Goal: Information Seeking & Learning: Understand process/instructions

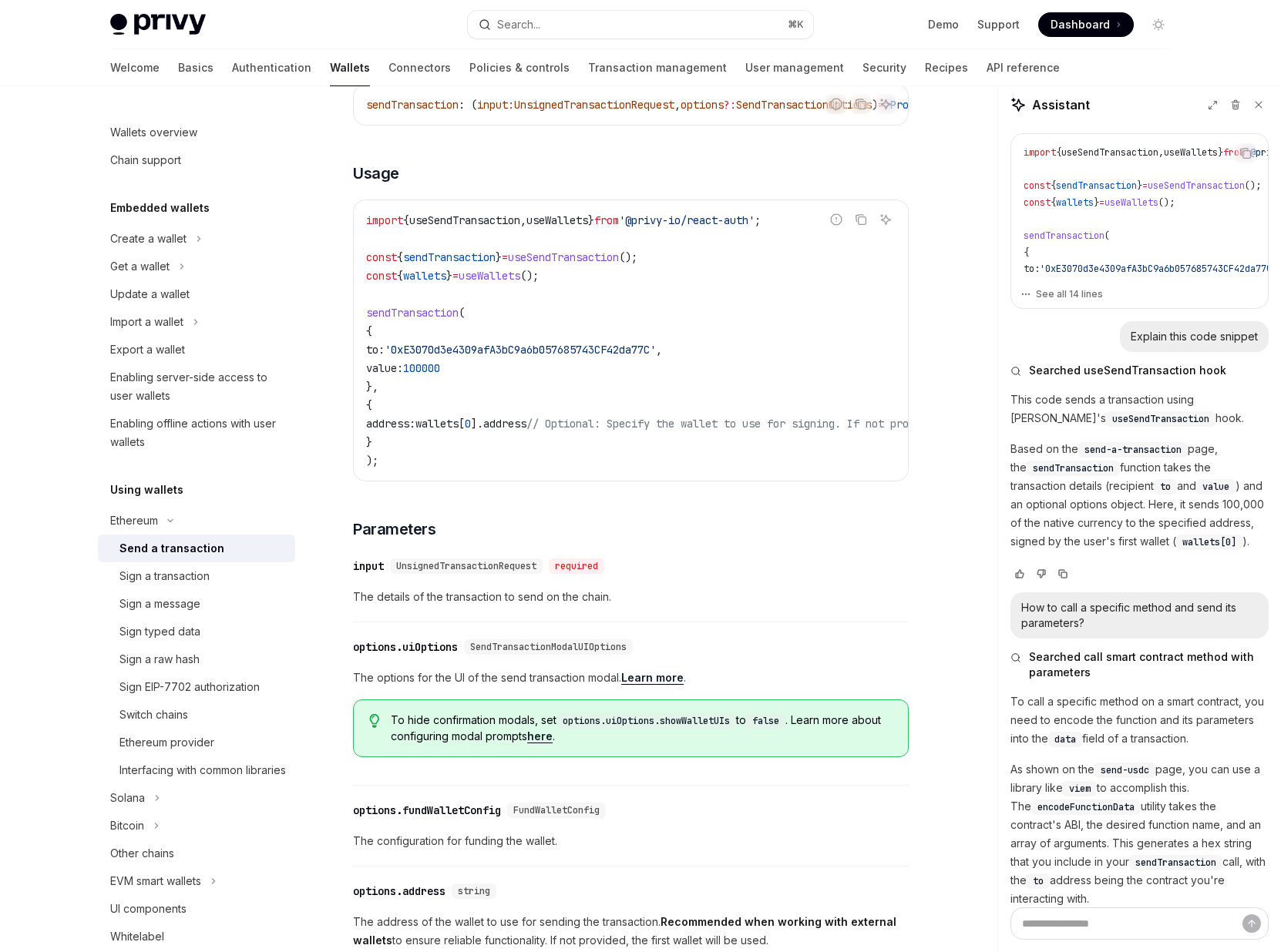
scroll to position [1183, 0]
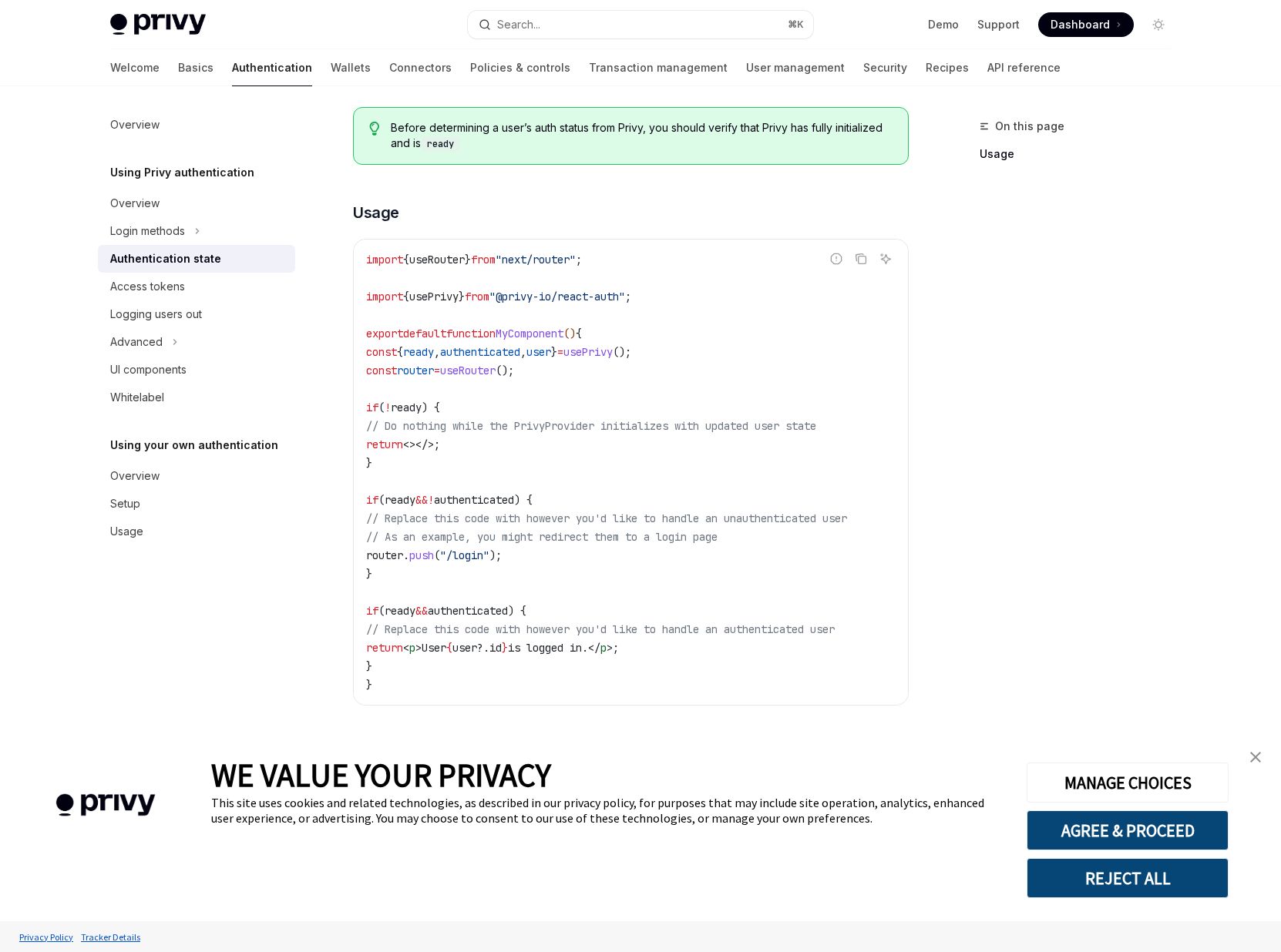
scroll to position [381, 0]
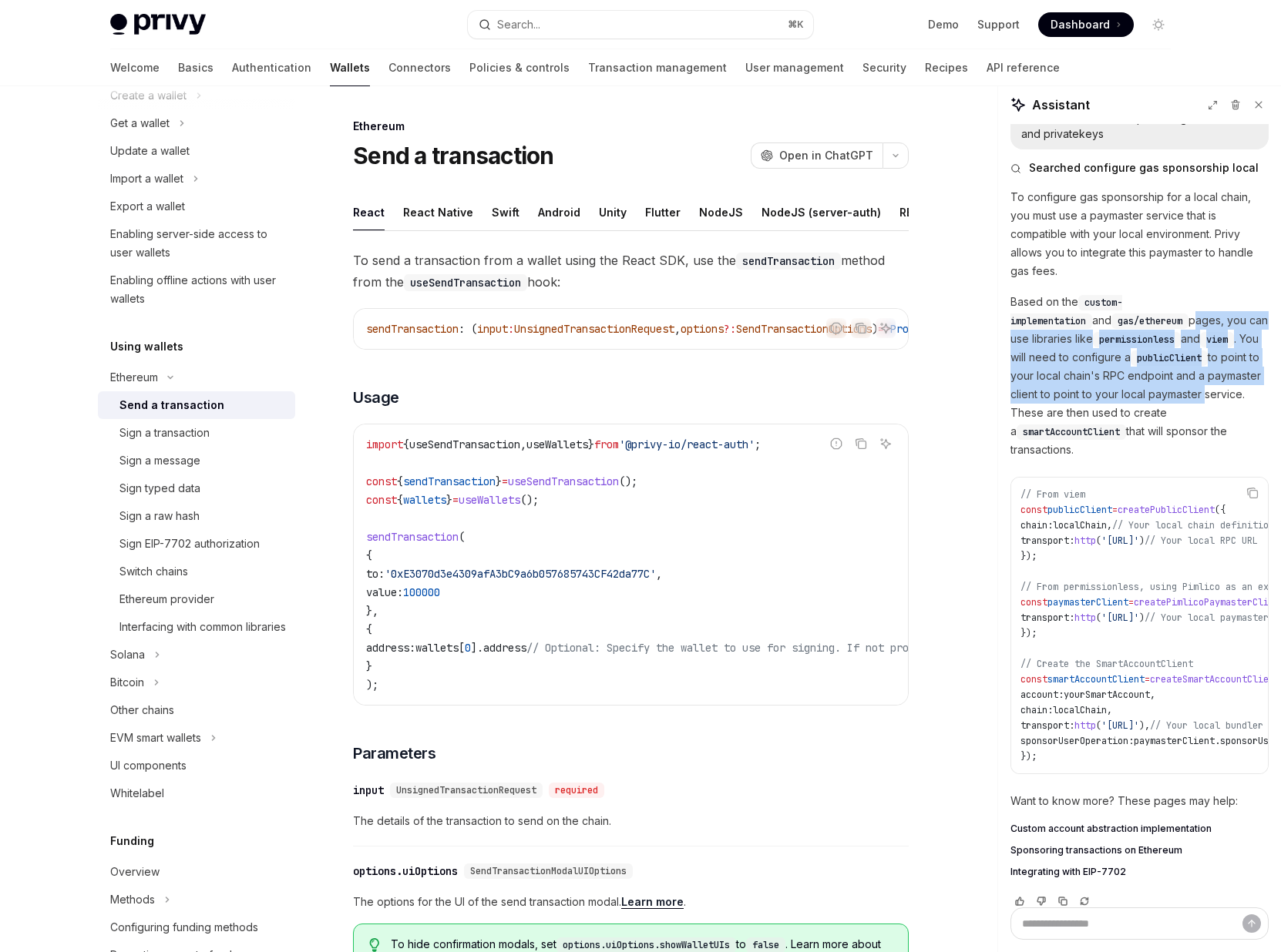
drag, startPoint x: 1093, startPoint y: 321, endPoint x: 1160, endPoint y: 392, distance: 97.6
click at [1159, 395] on p "Based on the custom-implementation and gas/ethereum pages, you can use librarie…" at bounding box center [1140, 376] width 258 height 166
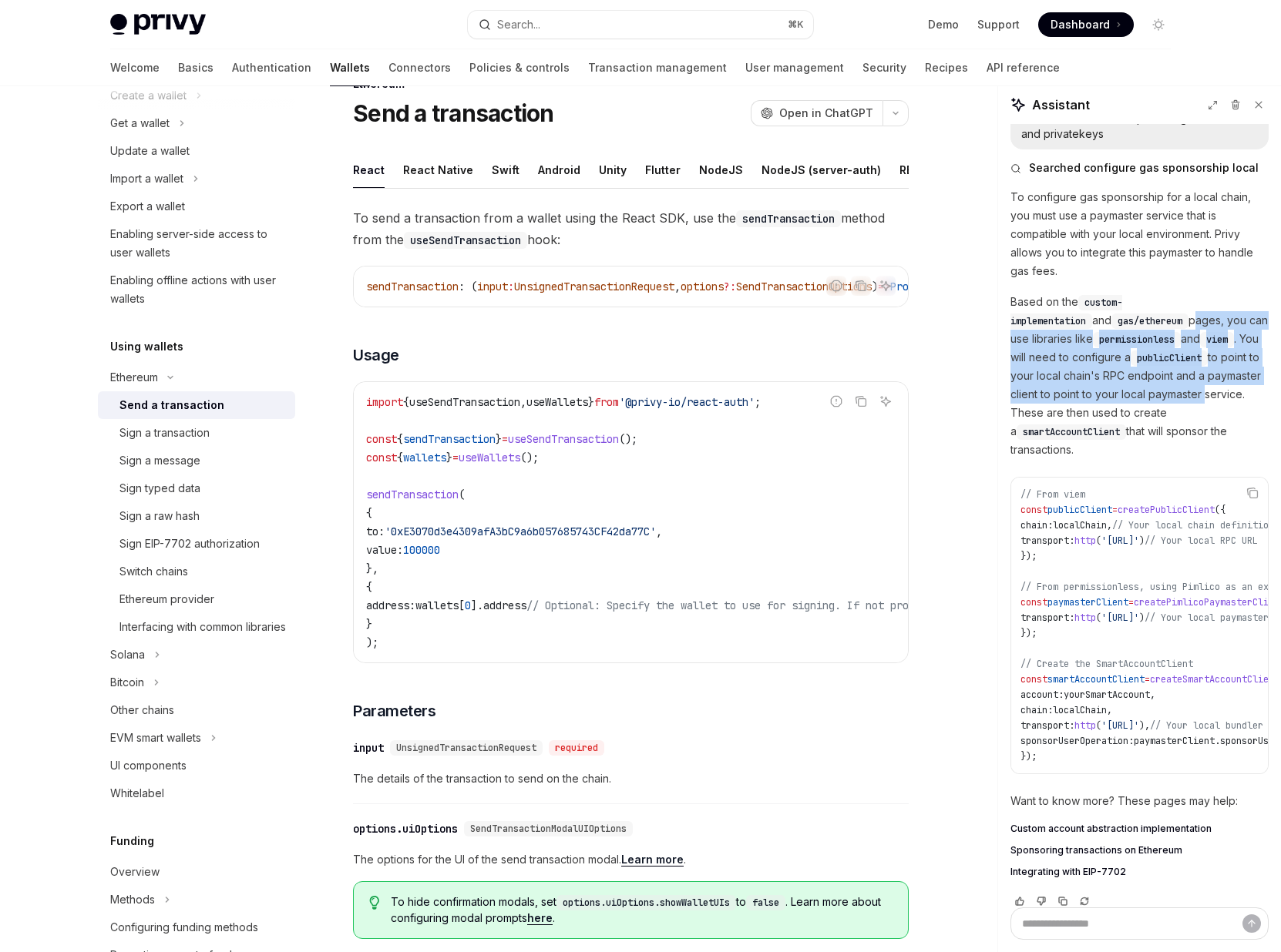
scroll to position [44, 0]
click at [196, 435] on div "Sign a transaction" at bounding box center [165, 433] width 90 height 18
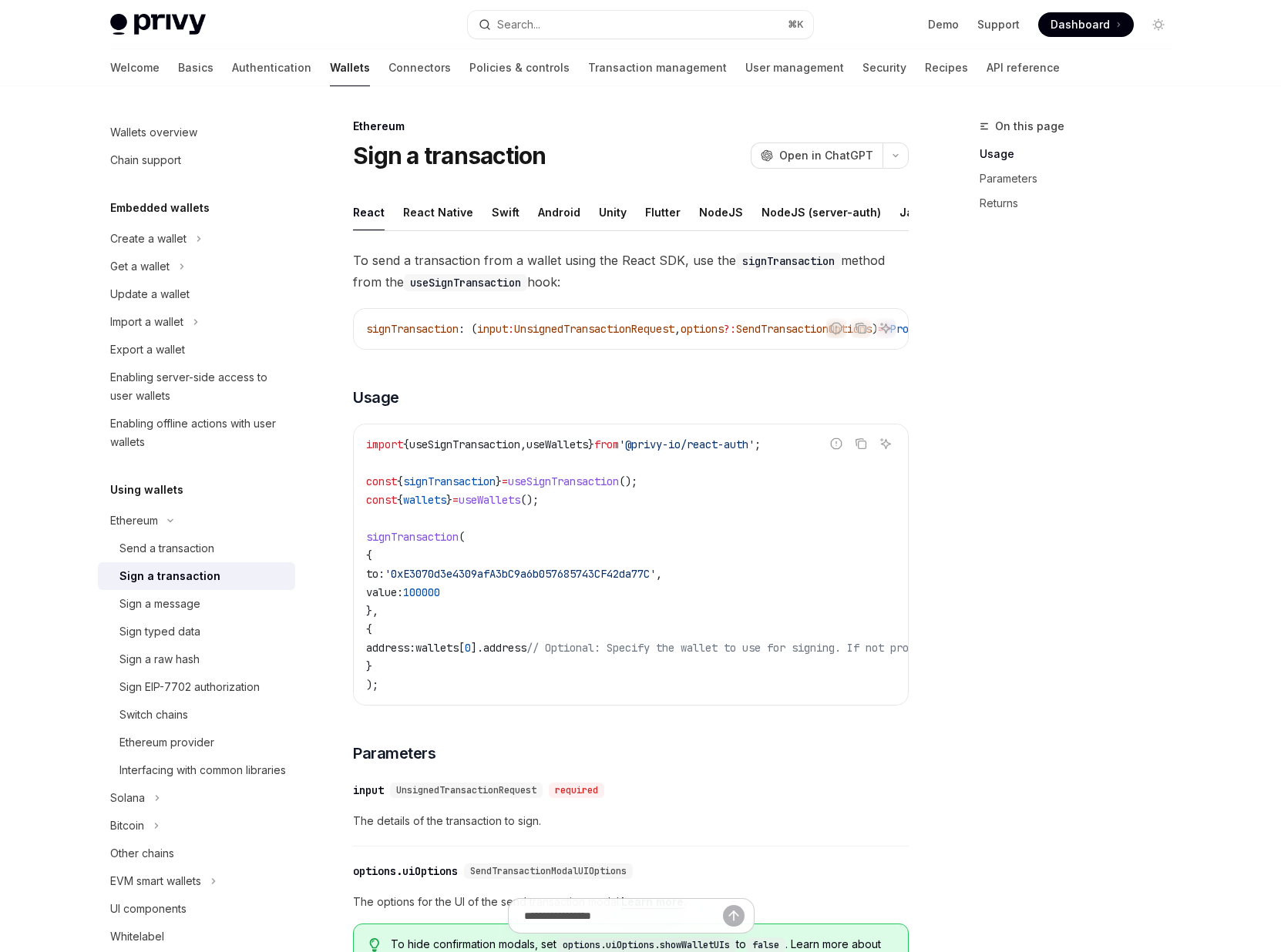
click at [420, 540] on span "signTransaction" at bounding box center [412, 536] width 92 height 14
copy span "signTransaction"
click at [619, 483] on span "useSignTransaction" at bounding box center [563, 481] width 111 height 14
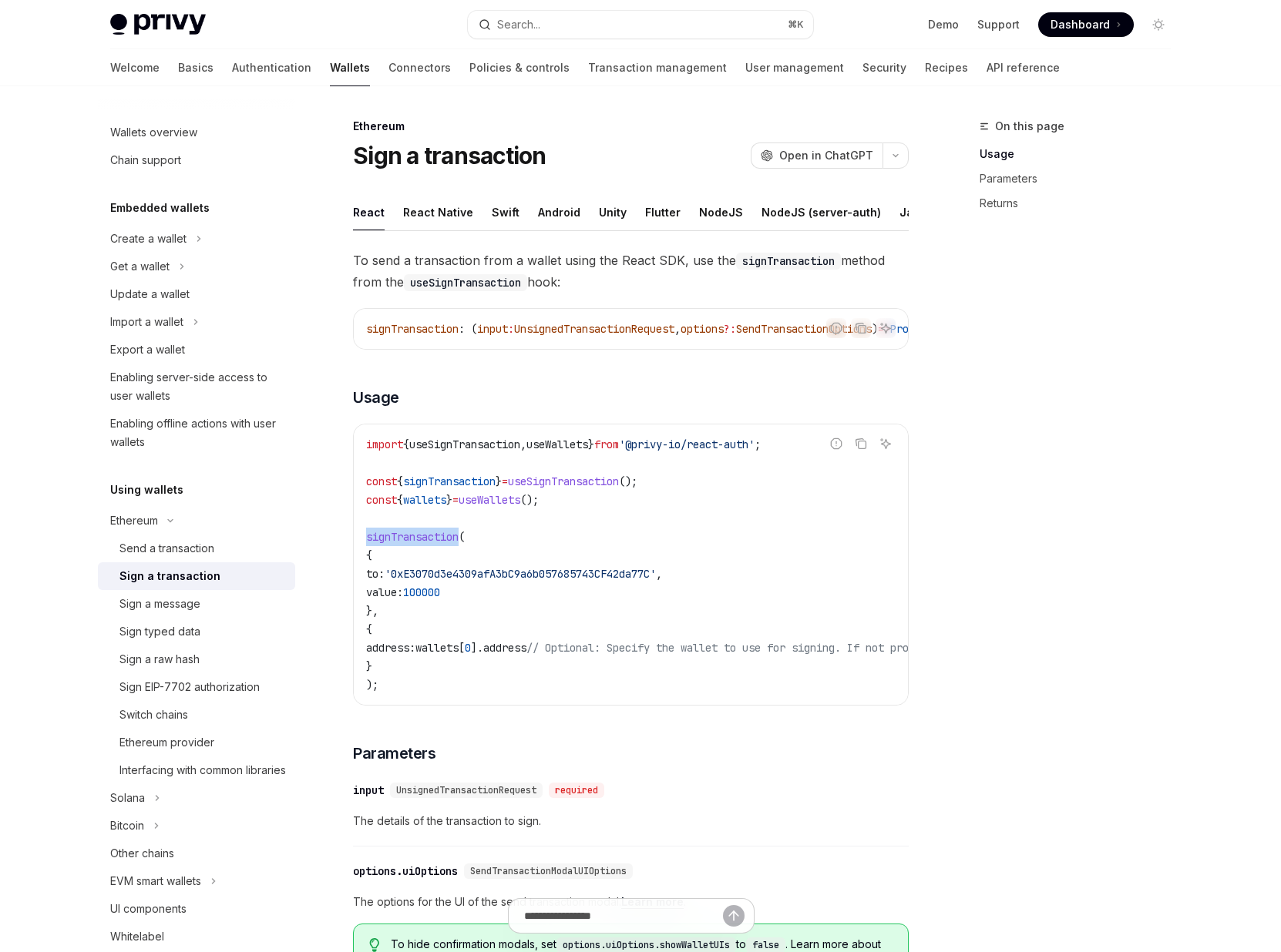
copy span "useSignTransaction"
click at [151, 552] on div "Send a transaction" at bounding box center [167, 549] width 95 height 18
type textarea "*"
click at [542, 495] on code "import { useSendTransaction , useWallets } from '@privy-io/react-auth' ; const …" at bounding box center [769, 564] width 808 height 259
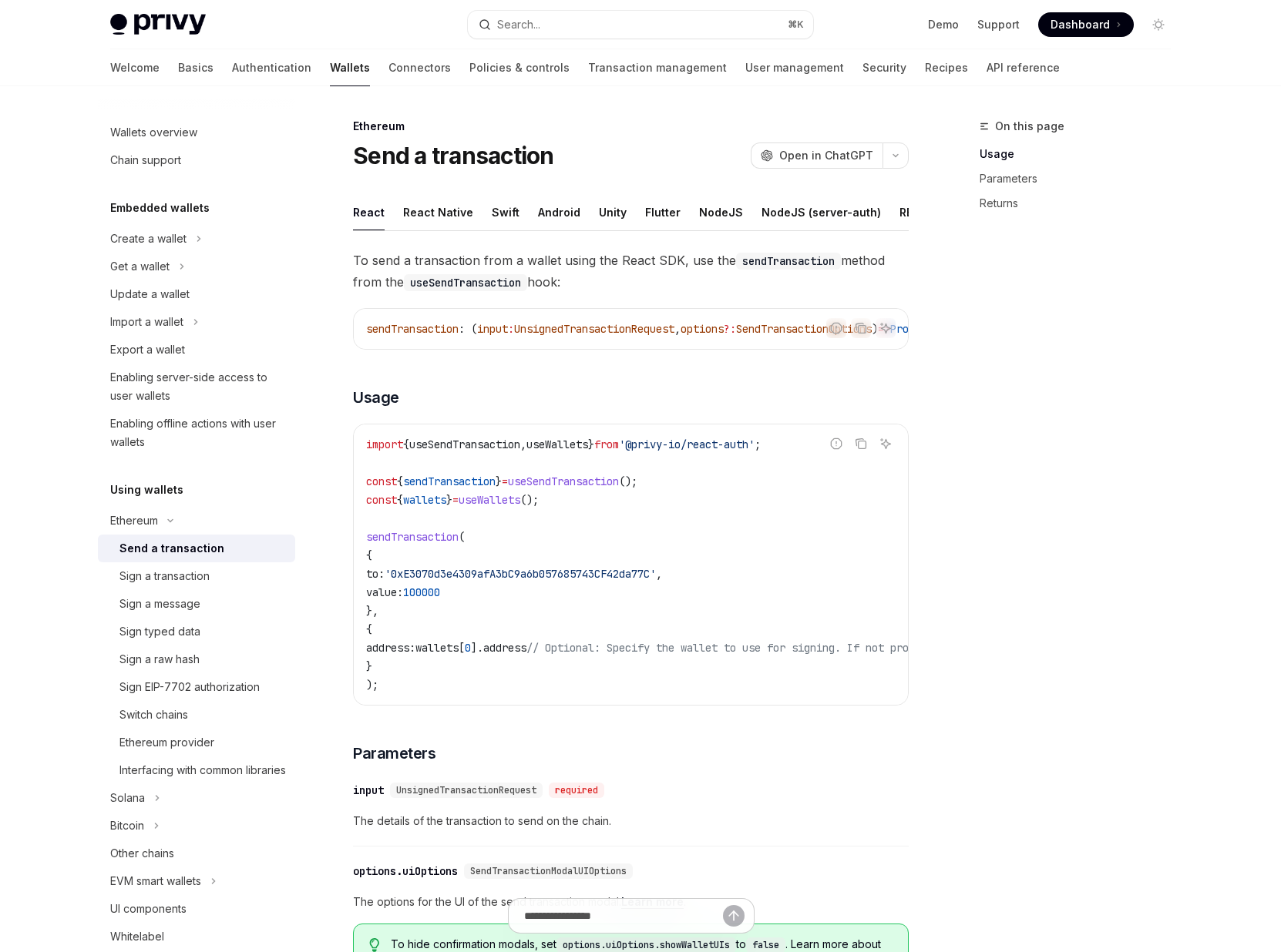
click at [564, 488] on span "useSendTransaction" at bounding box center [563, 481] width 111 height 14
copy code "const { sendTransaction } = useSendTransaction ();"
click at [565, 23] on button "Search... ⌘ K" at bounding box center [640, 24] width 345 height 27
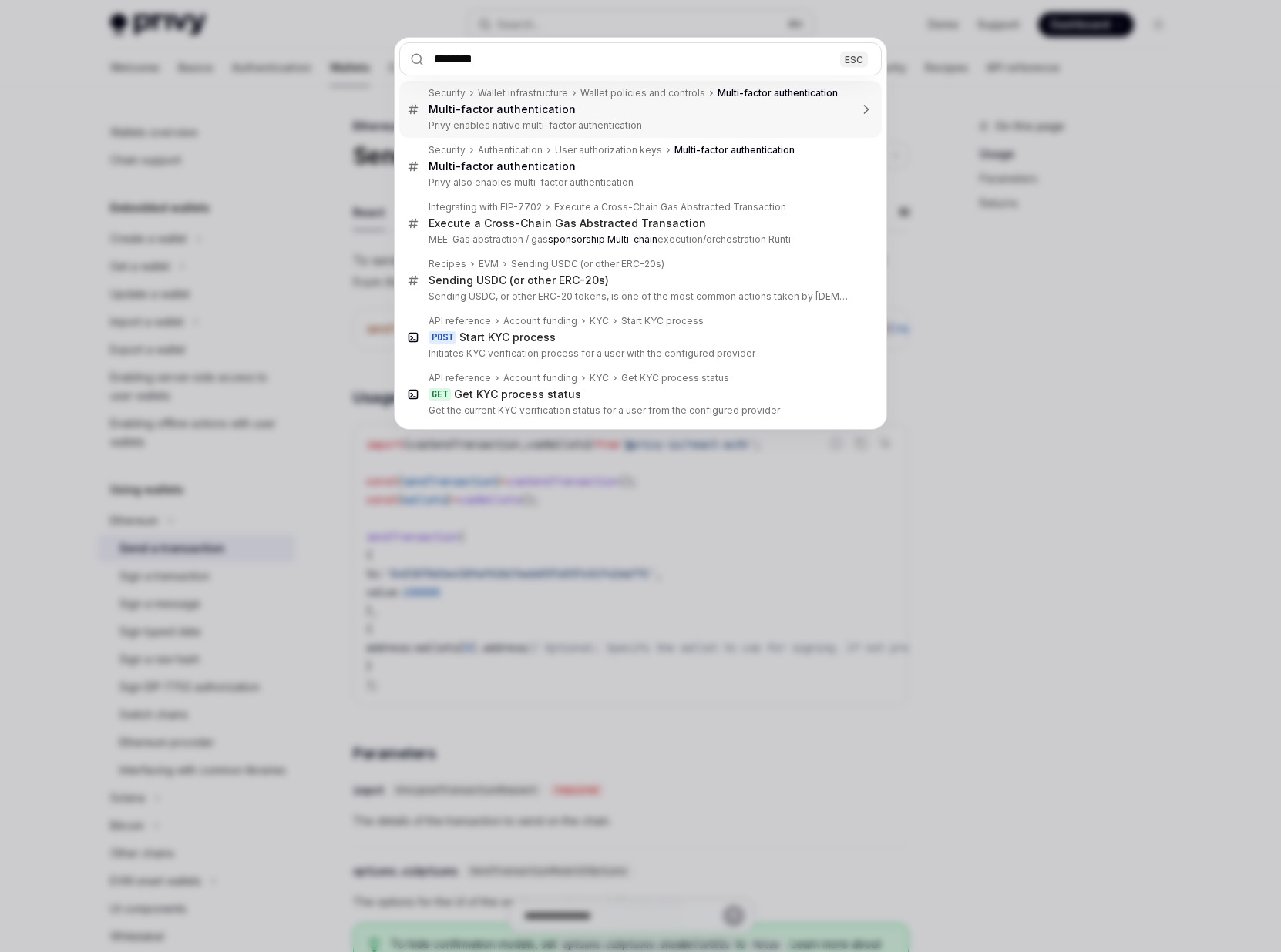
type input "*********"
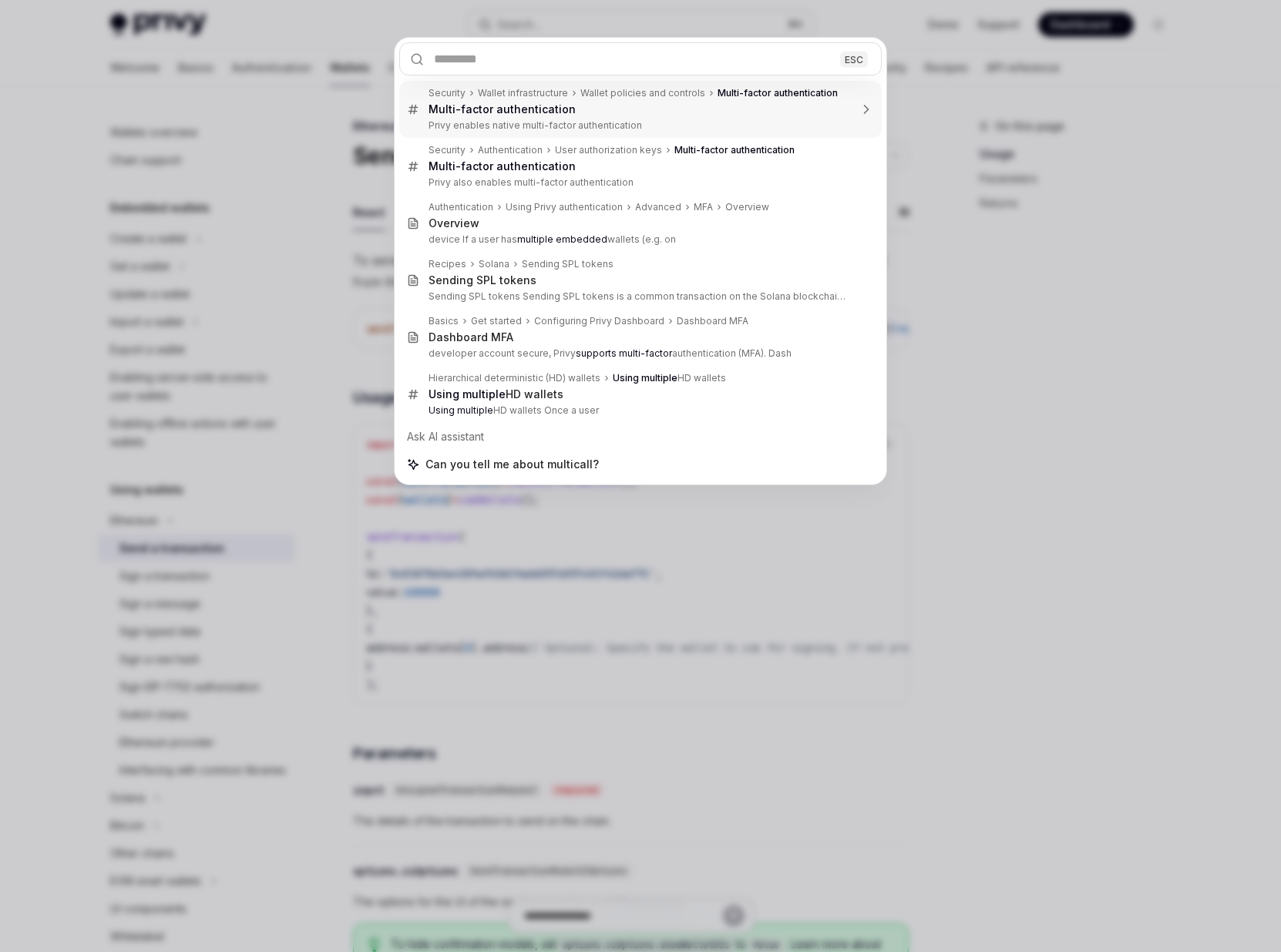
type textarea "*"
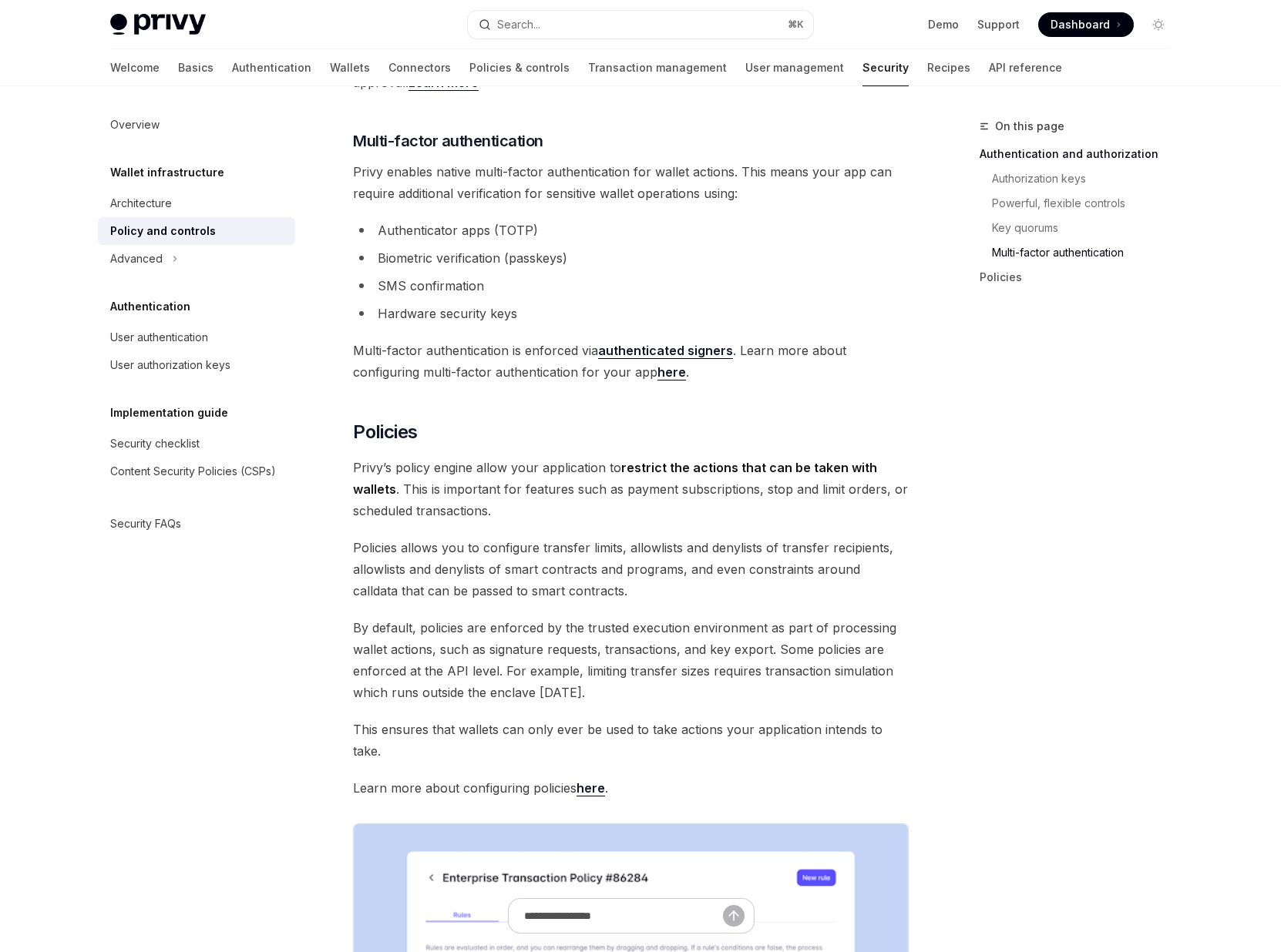
scroll to position [1260, 0]
click at [542, 41] on div "Privy Docs home page Search... ⌘ K Demo Support Dashboard Dashboard Search..." at bounding box center [640, 24] width 1061 height 49
click at [542, 29] on button "Search... ⌘ K" at bounding box center [640, 24] width 345 height 27
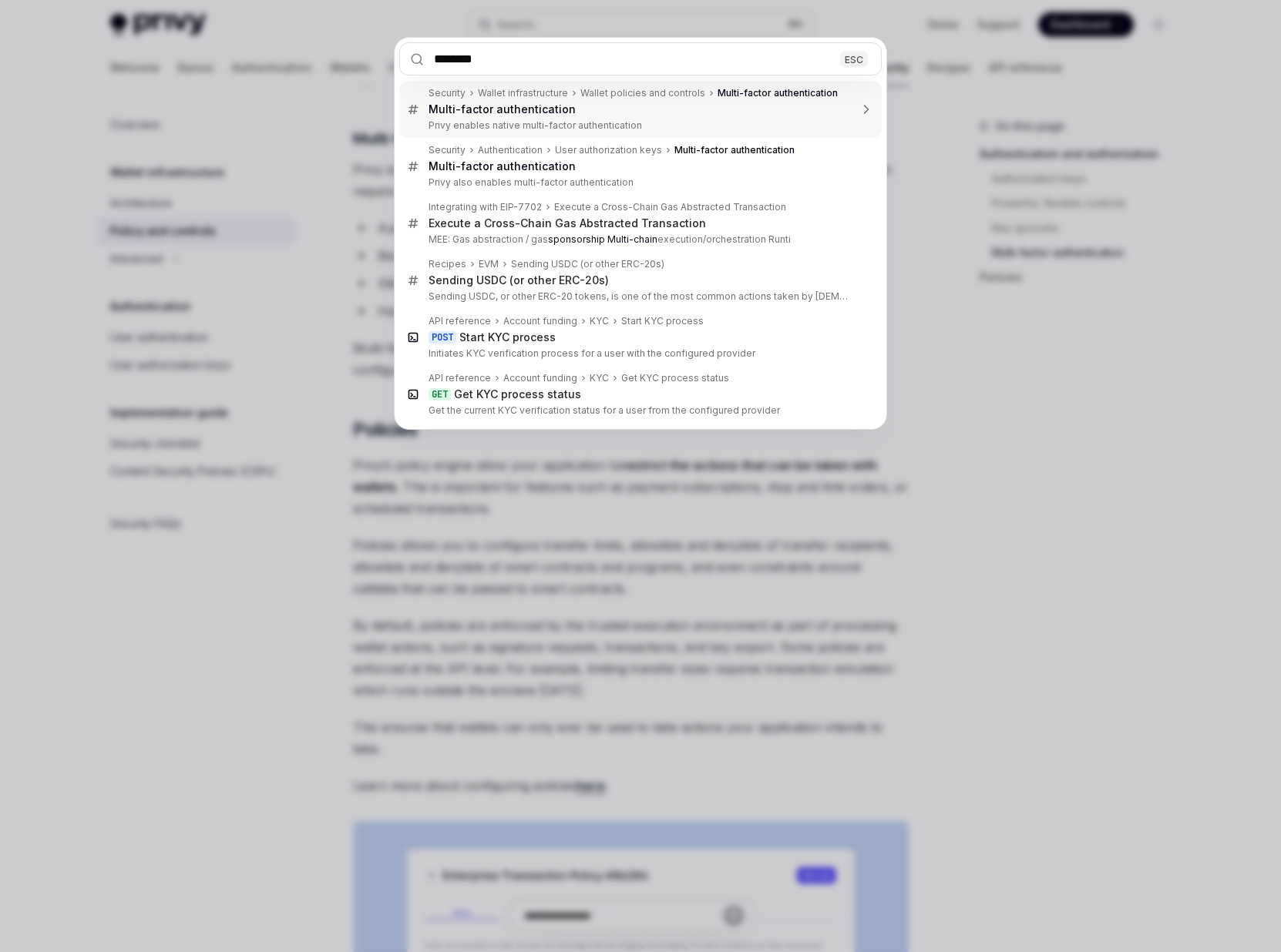
type input "*********"
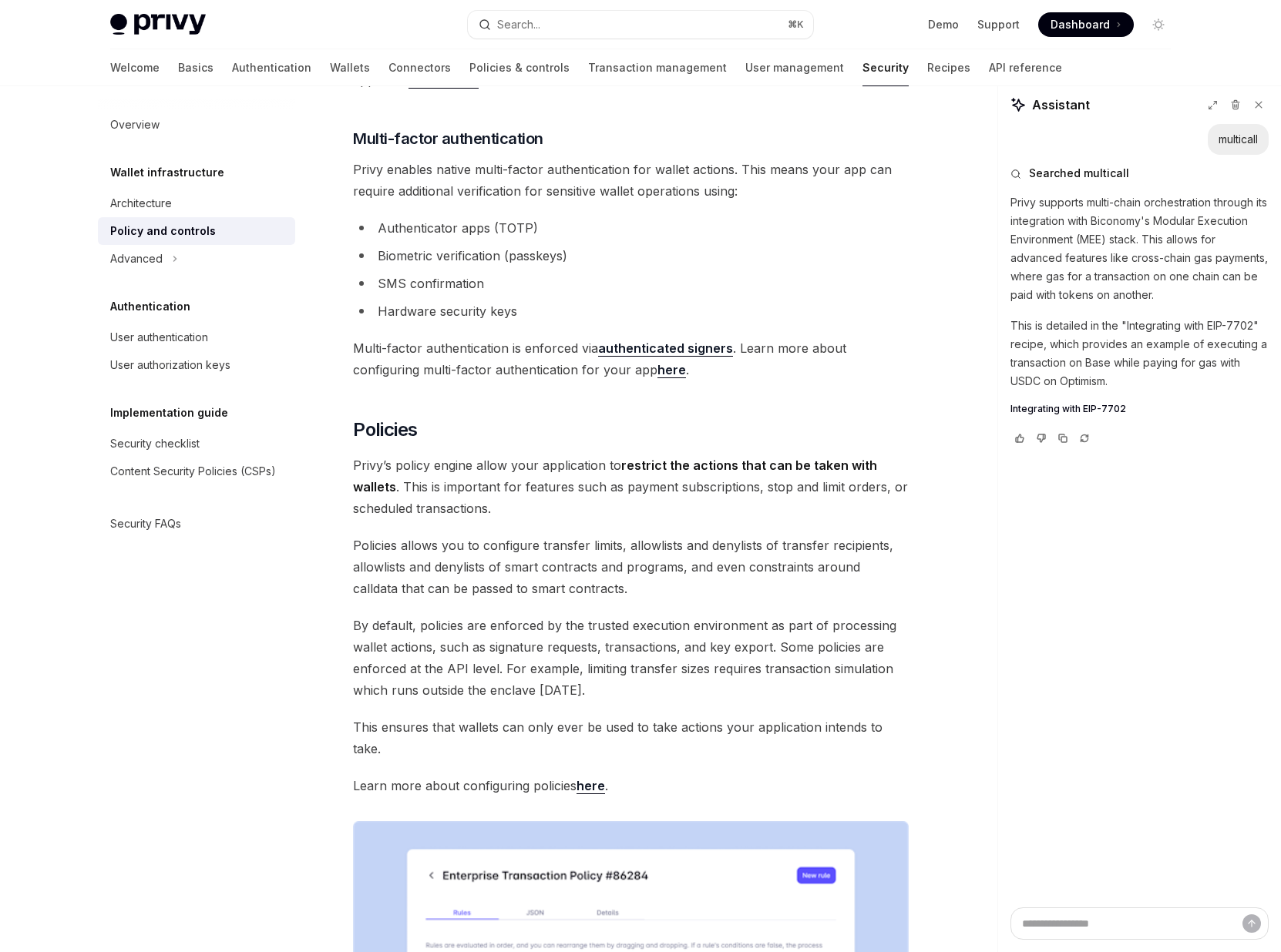
type textarea "*"
